Goal: Browse casually

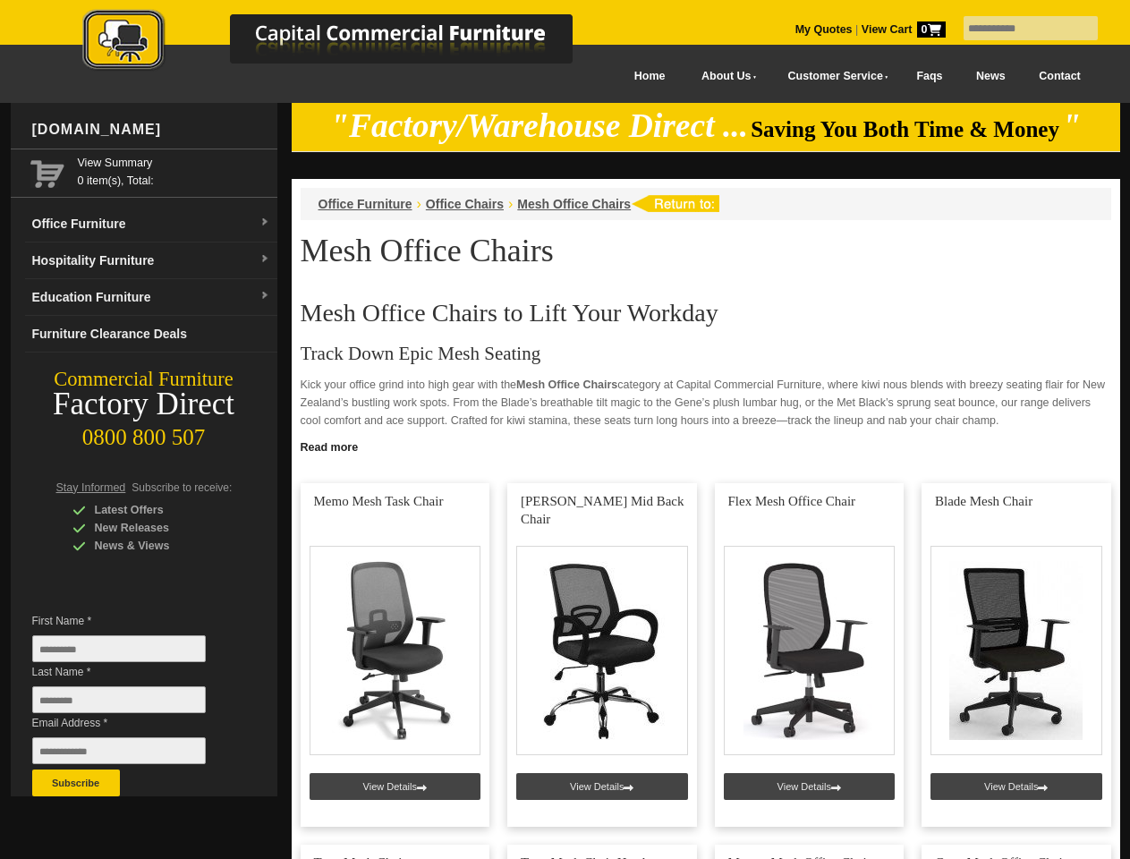
click at [1019, 29] on input "text" at bounding box center [1031, 28] width 134 height 24
click at [132, 704] on input "Last Name *" at bounding box center [119, 699] width 174 height 27
click at [76, 783] on button "Subscribe" at bounding box center [76, 782] width 88 height 27
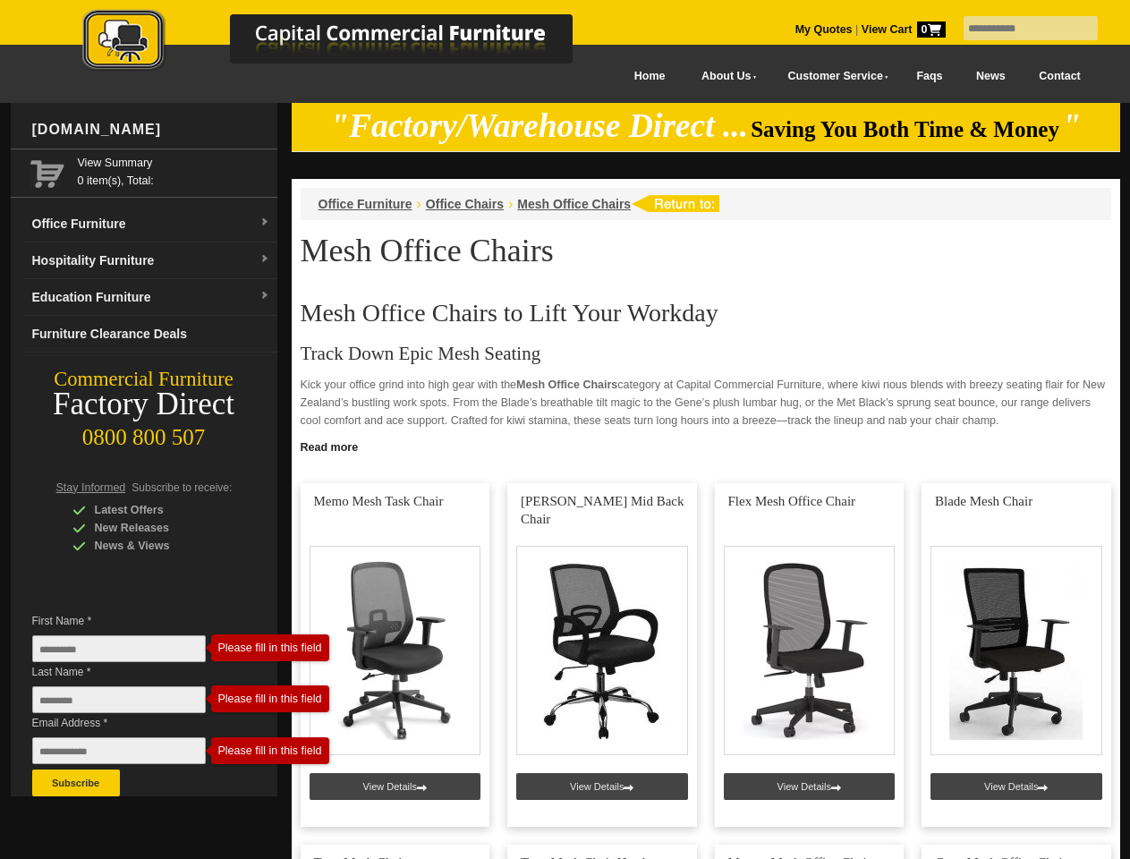
click at [706, 446] on link "Read more" at bounding box center [706, 445] width 828 height 22
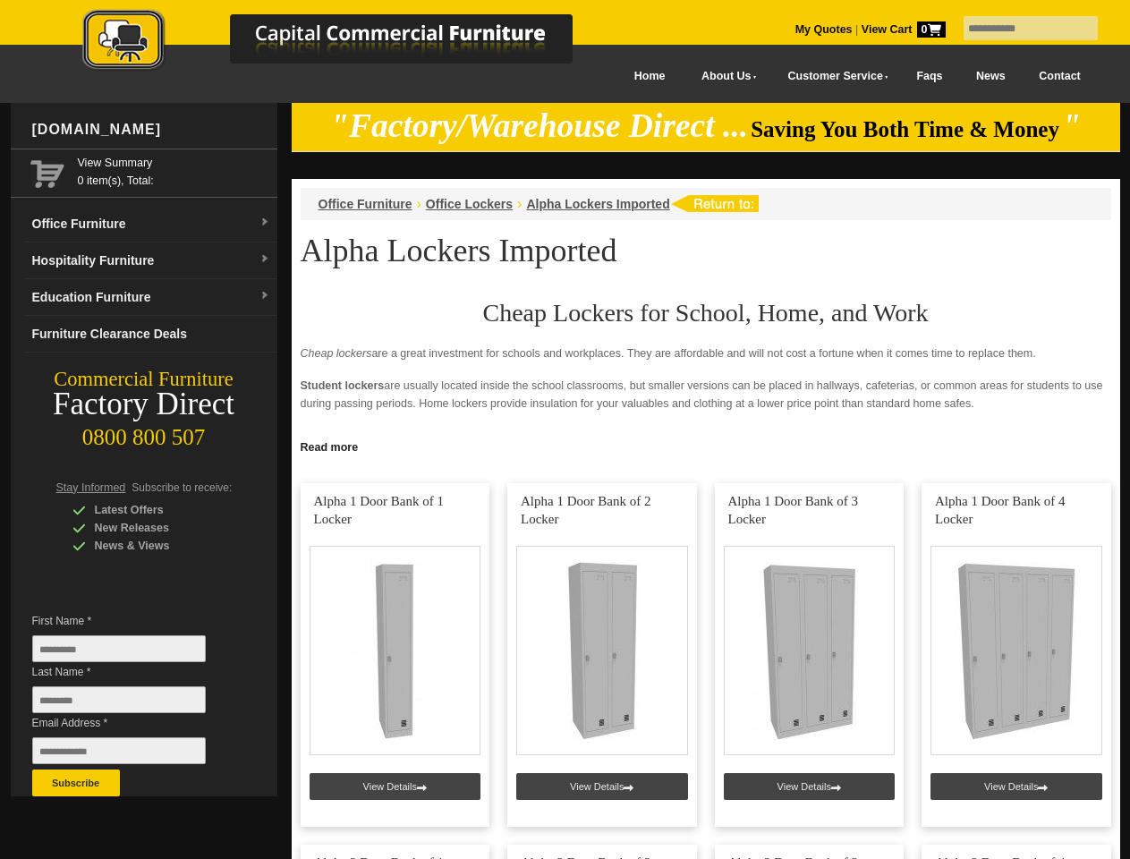
click at [1019, 29] on input "text" at bounding box center [1031, 28] width 134 height 24
click at [132, 704] on input "Last Name *" at bounding box center [119, 699] width 174 height 27
click at [76, 783] on button "Subscribe" at bounding box center [76, 782] width 88 height 27
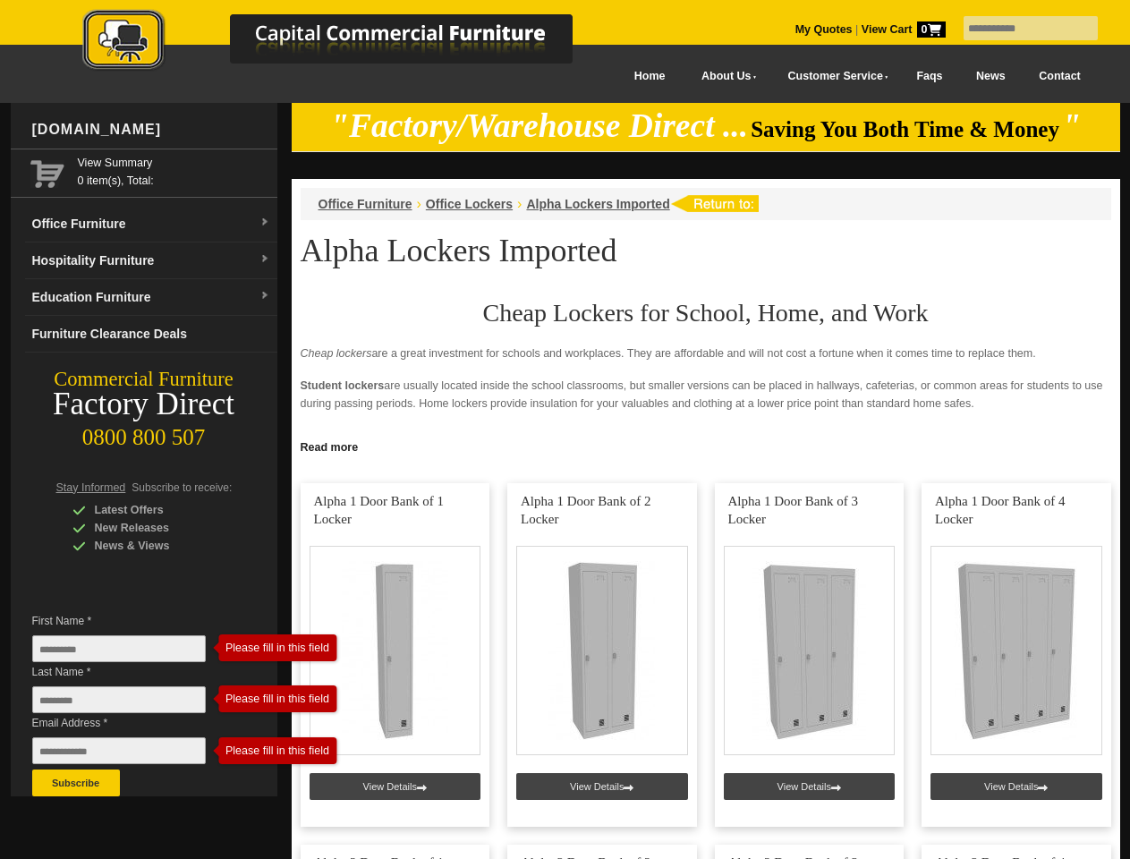
click at [706, 446] on link "Read more" at bounding box center [706, 445] width 828 height 22
